Goal: Check status

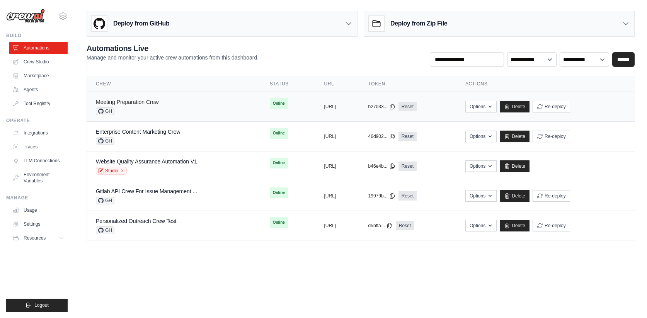
click at [151, 104] on link "Meeting Preparation Crew" at bounding box center [127, 102] width 63 height 6
click at [137, 127] on td "Enterprise Content Marketing Crew GH" at bounding box center [174, 137] width 174 height 30
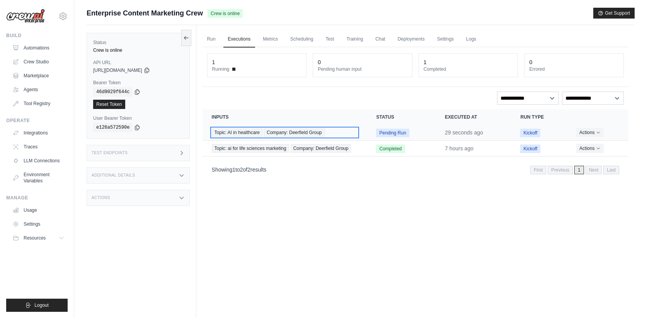
click at [354, 132] on div "Topic: AI in healthcare Company: Deerfield Group" at bounding box center [285, 132] width 146 height 9
